Goal: Task Accomplishment & Management: Complete application form

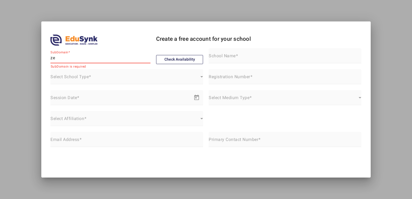
type input "z"
type input "mountlitera"
click at [165, 60] on button "Check Availability" at bounding box center [179, 59] width 47 height 9
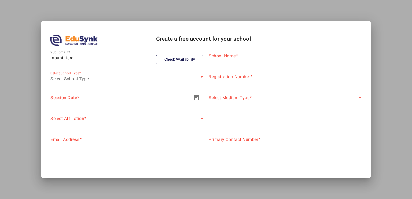
click at [112, 79] on div "Select School Type" at bounding box center [125, 79] width 150 height 6
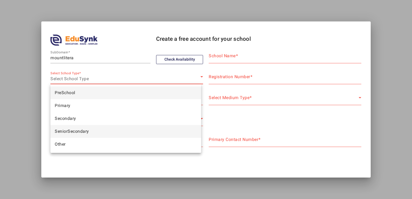
click at [75, 129] on span "SeniorSecondary" at bounding box center [72, 131] width 34 height 6
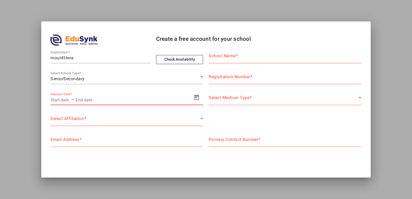
click at [85, 101] on input "text" at bounding box center [110, 100] width 68 height 6
click at [68, 98] on input "text" at bounding box center [60, 100] width 20 height 6
click at [195, 99] on span "Open calendar" at bounding box center [196, 97] width 13 height 13
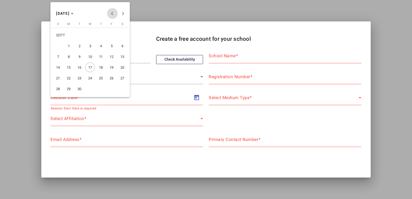
click at [113, 12] on button "Previous month" at bounding box center [112, 13] width 11 height 11
click at [113, 11] on span "Previous month" at bounding box center [112, 13] width 11 height 11
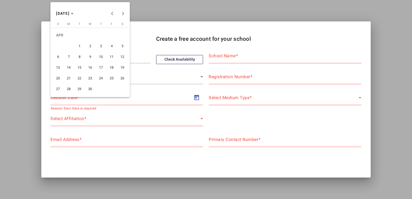
click at [88, 47] on span "2" at bounding box center [90, 46] width 10 height 10
type input "[DATE]"
click at [73, 13] on icon "Choose month and year" at bounding box center [72, 13] width 3 height 1
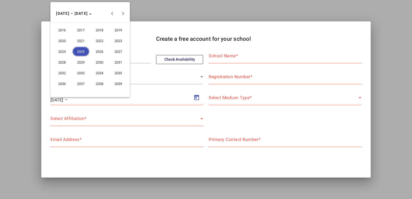
click at [98, 51] on span "2026" at bounding box center [99, 52] width 17 height 10
click at [99, 40] on span "MAR" at bounding box center [99, 41] width 17 height 10
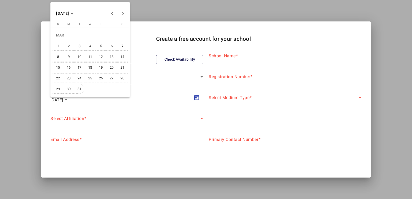
click at [76, 91] on span "31" at bounding box center [80, 89] width 10 height 10
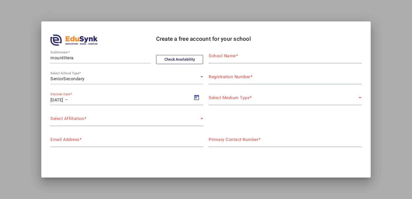
type input "[DATE]"
click at [102, 121] on div "Select Affiliation" at bounding box center [125, 120] width 150 height 6
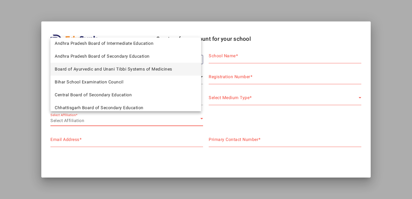
scroll to position [29, 0]
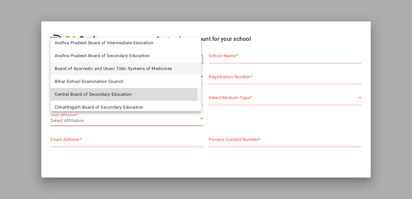
click at [99, 98] on mat-option "Central Board of Secondary Education" at bounding box center [125, 94] width 151 height 13
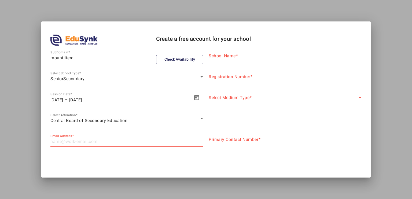
click at [87, 142] on input "Email Address" at bounding box center [126, 141] width 153 height 6
type input "[EMAIL_ADDRESS][DOMAIN_NAME]"
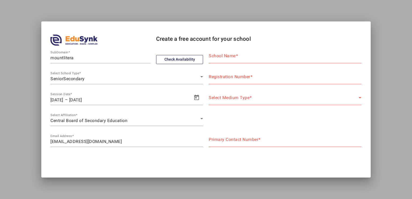
click at [217, 57] on mat-label "School Name" at bounding box center [222, 55] width 27 height 5
click at [217, 57] on input "School Name" at bounding box center [285, 58] width 153 height 6
type input "[GEOGRAPHIC_DATA]"
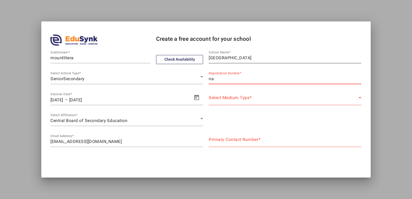
type input "na"
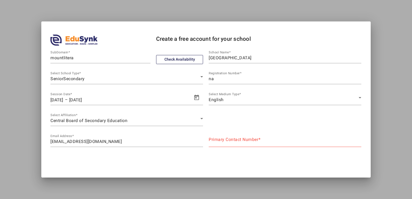
click at [241, 141] on mat-label "Primary Contact Number" at bounding box center [234, 139] width 50 height 5
click at [241, 141] on input "Primary Contact Number" at bounding box center [285, 141] width 153 height 6
type input "9326810959"
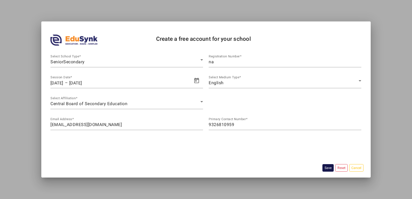
click at [325, 166] on button "Save" at bounding box center [327, 167] width 11 height 7
